Goal: Task Accomplishment & Management: Use online tool/utility

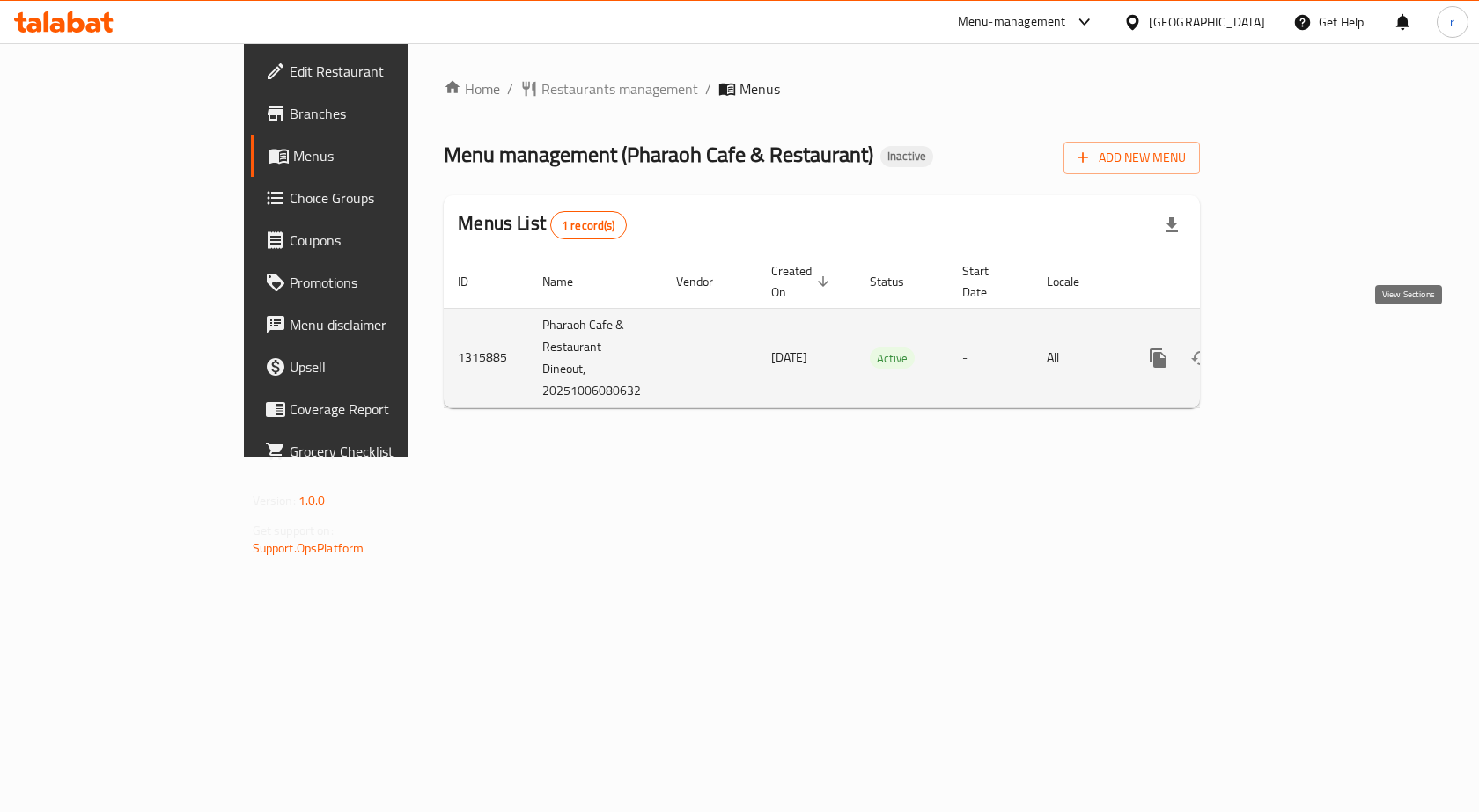
click at [1306, 345] on link "enhanced table" at bounding box center [1284, 358] width 42 height 42
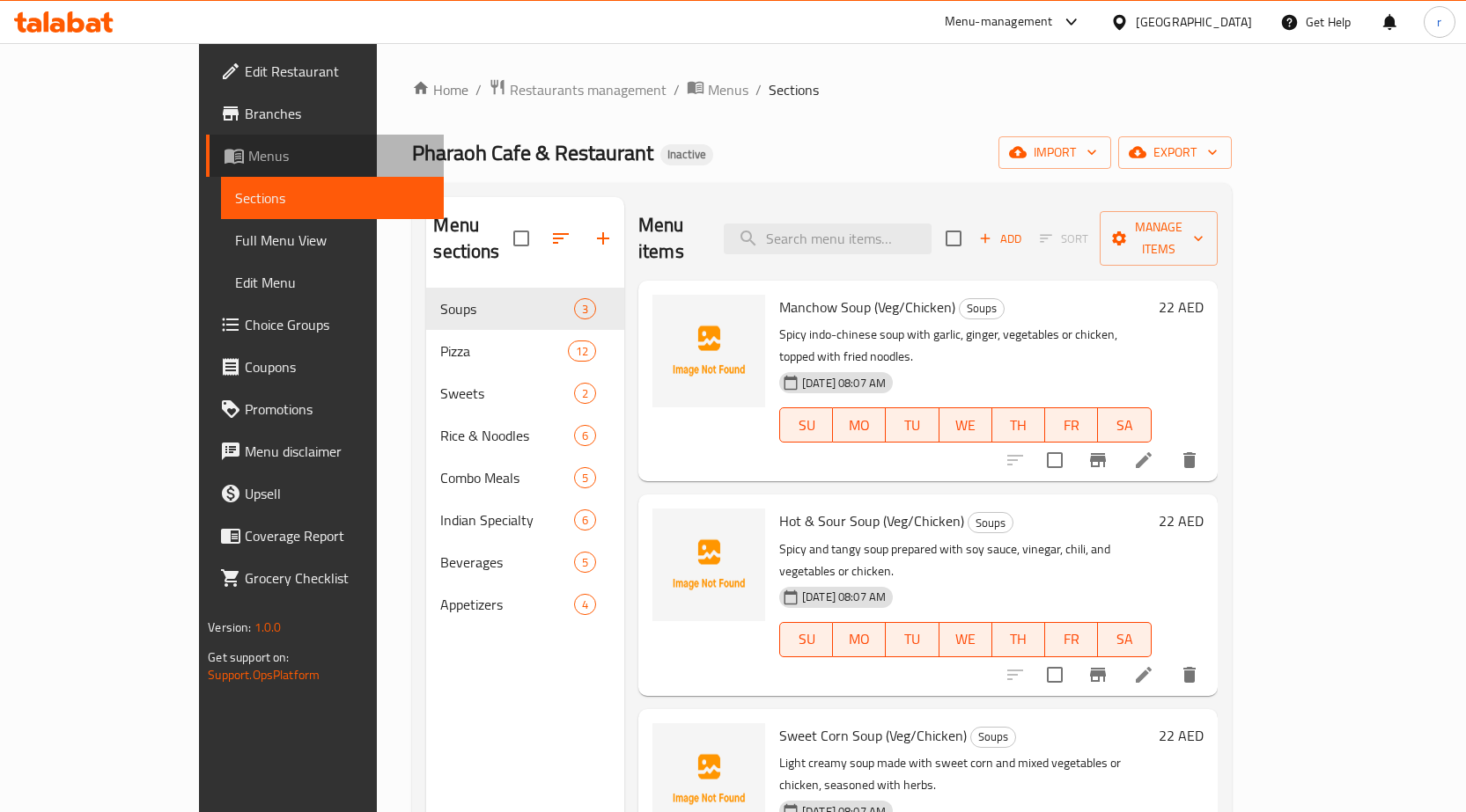
click at [206, 169] on link "Menus" at bounding box center [324, 155] width 238 height 42
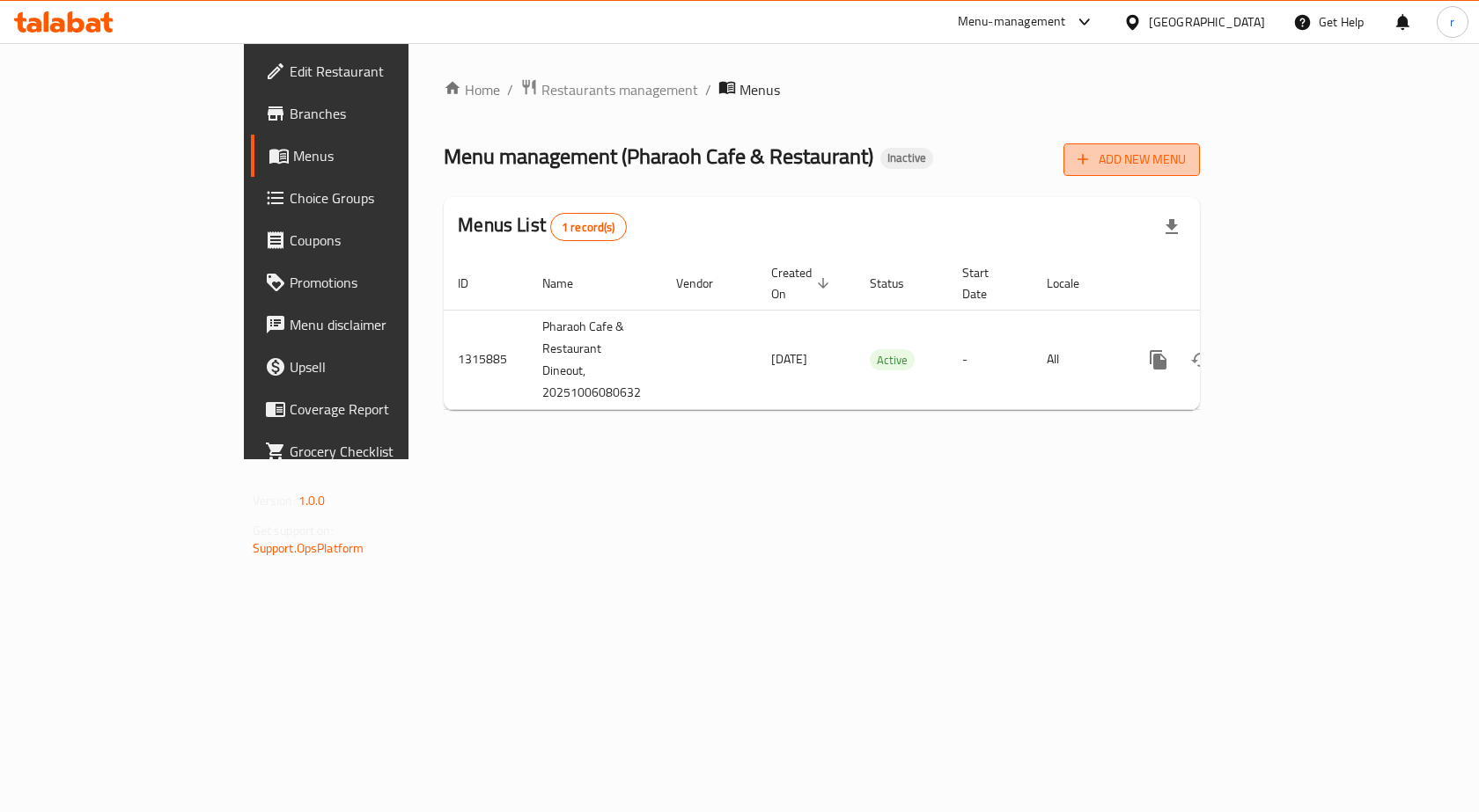
click at [1186, 164] on span "Add New Menu" at bounding box center [1131, 159] width 108 height 22
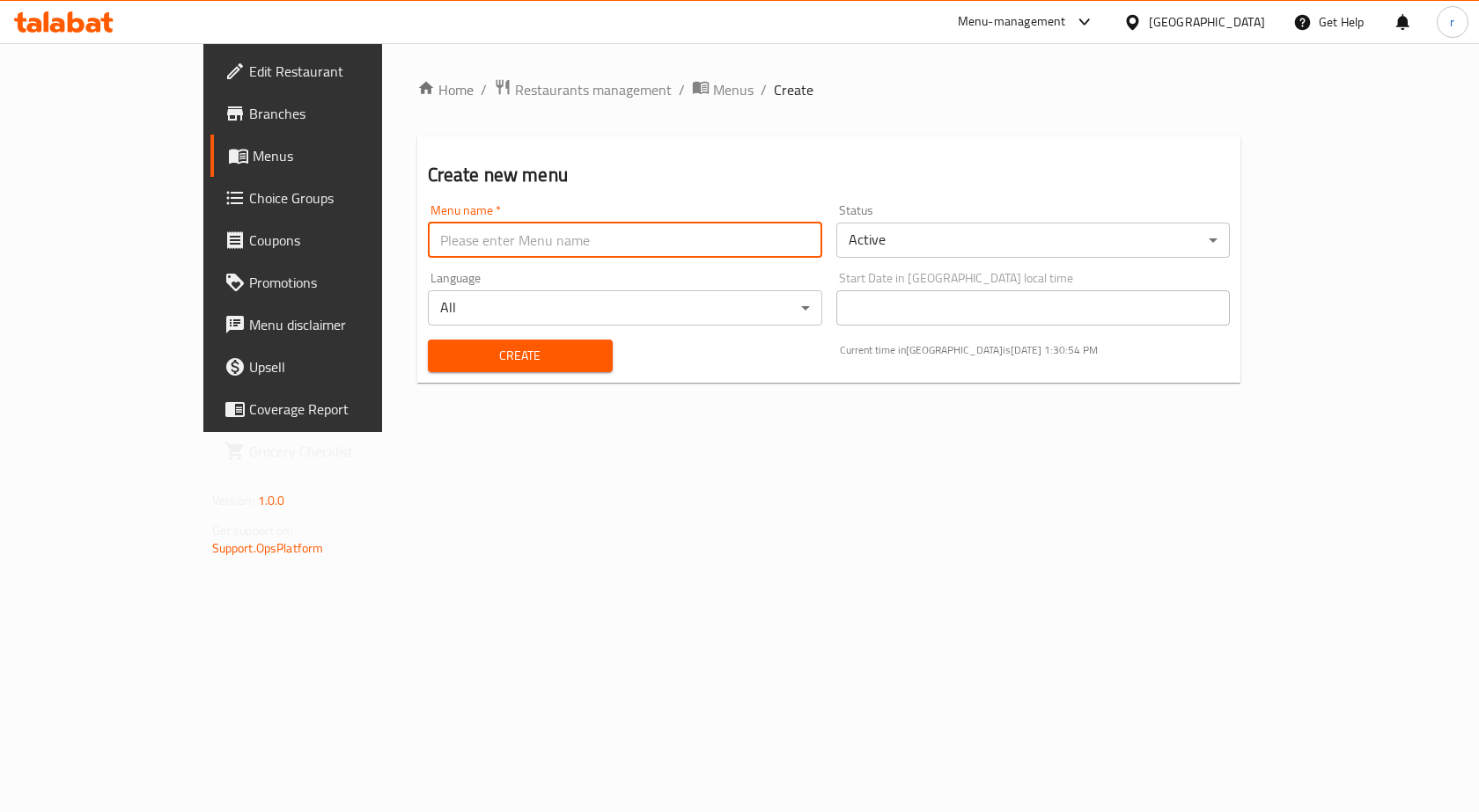
click at [428, 241] on input "text" at bounding box center [624, 240] width 394 height 35
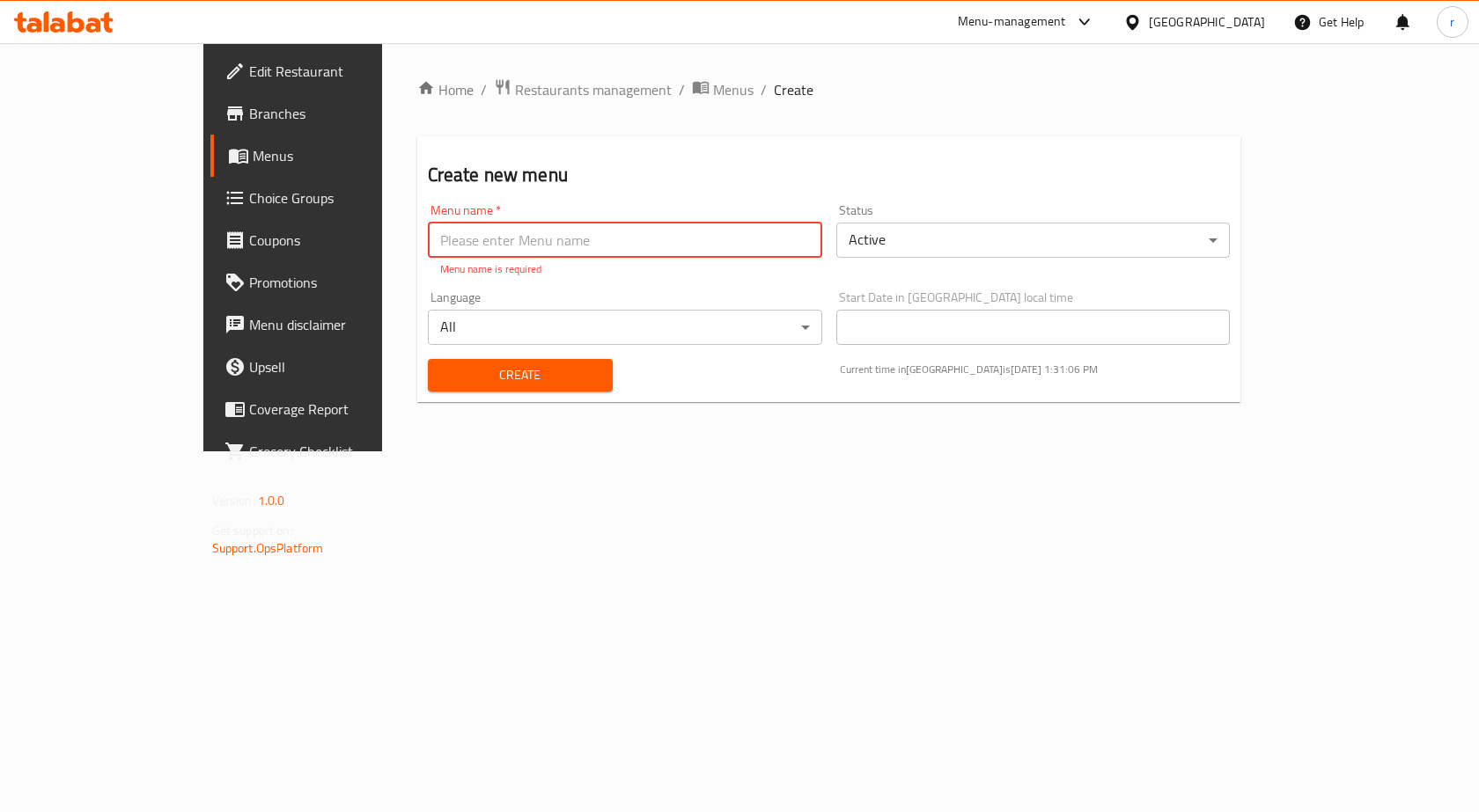
click at [428, 242] on input "text" at bounding box center [624, 240] width 394 height 35
paste input "Account Pharaoh Cafe"
drag, startPoint x: 354, startPoint y: 240, endPoint x: 282, endPoint y: 245, distance: 72.2
click at [417, 245] on div "Create new menu Menu name   * Account Pharaoh Cafe Menu name * Menu name is req…" at bounding box center [829, 269] width 824 height 266
click at [428, 249] on input "Pharaoh Cafe" at bounding box center [624, 240] width 394 height 35
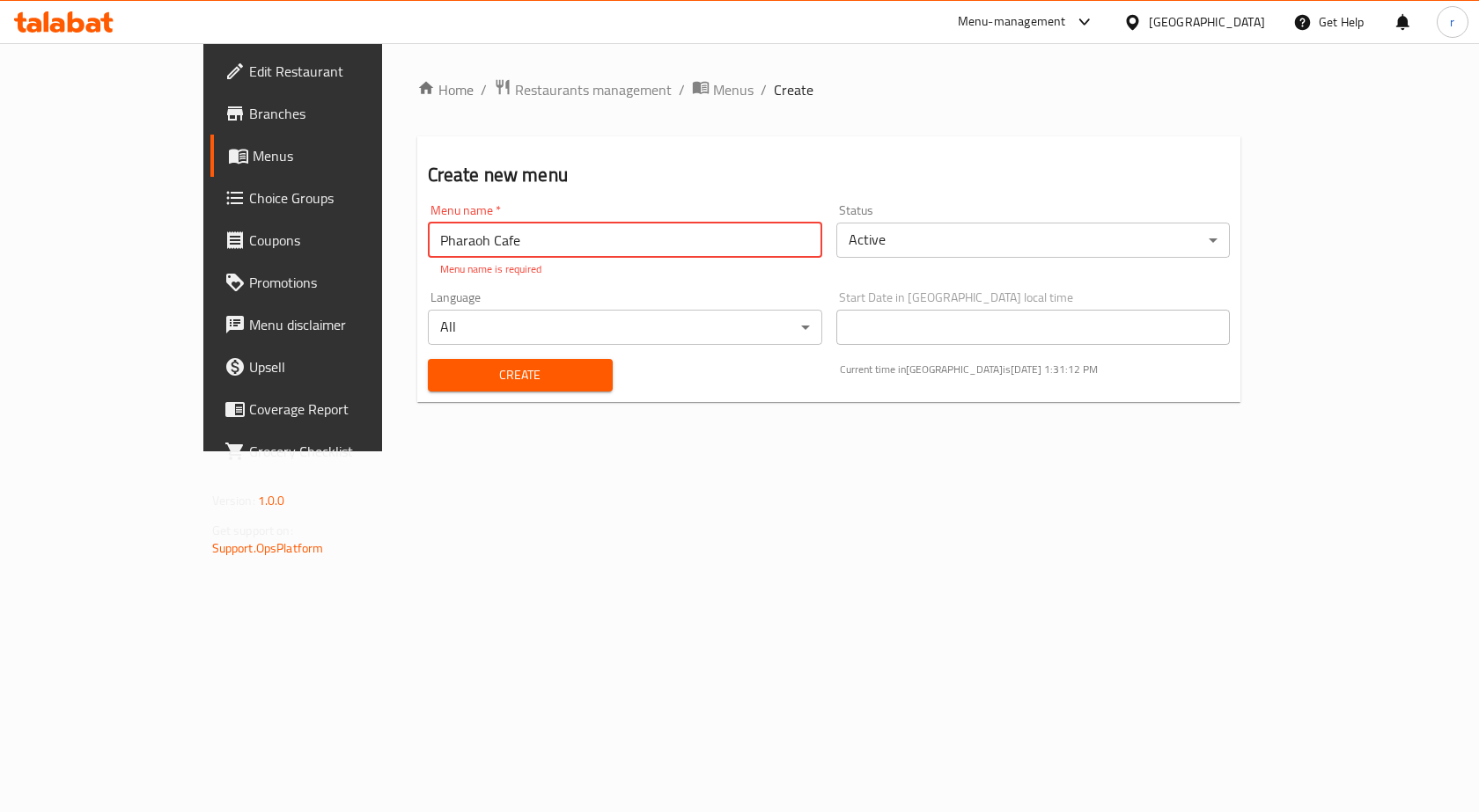
type input "Pharaoh Cafe"
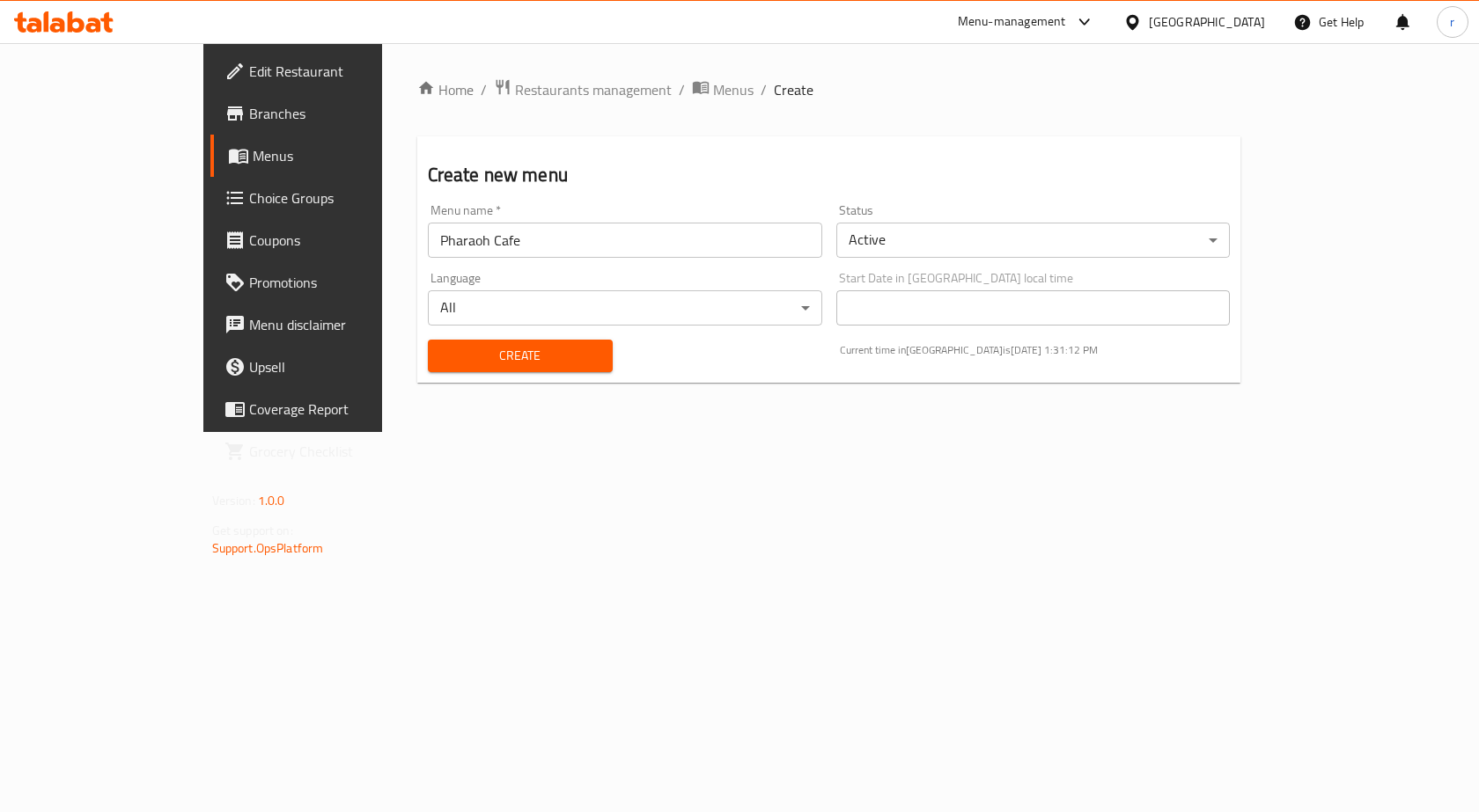
click at [468, 381] on div "Create" at bounding box center [520, 355] width 206 height 54
click at [466, 367] on button "Create" at bounding box center [520, 355] width 185 height 33
